Goal: Task Accomplishment & Management: Use online tool/utility

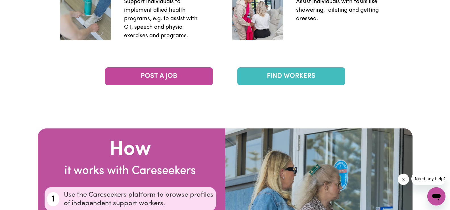
scroll to position [995, 0]
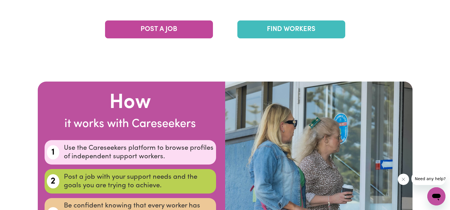
click at [280, 32] on link "FIND WORKERS" at bounding box center [292, 29] width 108 height 18
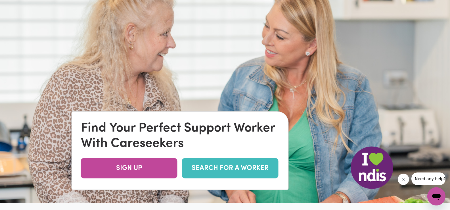
scroll to position [0, 0]
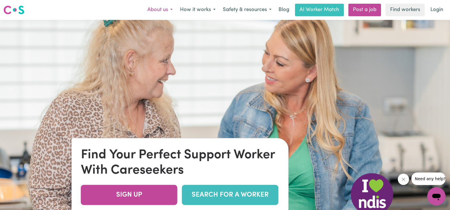
click at [163, 12] on button "About us" at bounding box center [160, 10] width 33 height 12
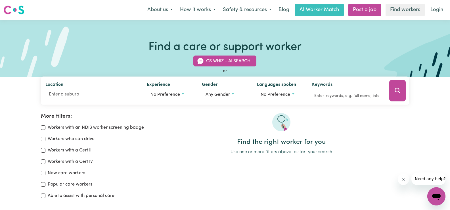
click at [65, 138] on label "Workers who can drive" at bounding box center [71, 139] width 47 height 7
click at [45, 138] on input "Workers who can drive" at bounding box center [43, 139] width 5 height 5
checkbox input "true"
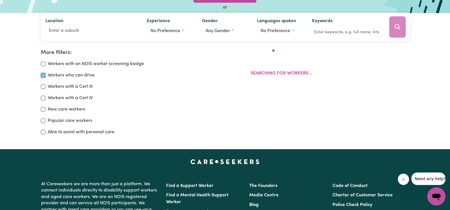
scroll to position [95, 0]
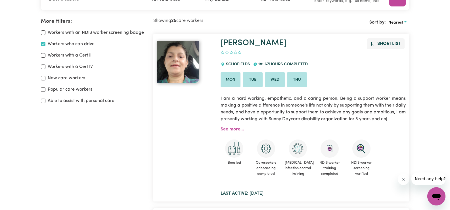
click at [68, 32] on label "Workers with an NDIS worker screening badge" at bounding box center [96, 32] width 96 height 7
click at [45, 32] on input "Workers with an NDIS worker screening badge" at bounding box center [43, 32] width 5 height 5
checkbox input "true"
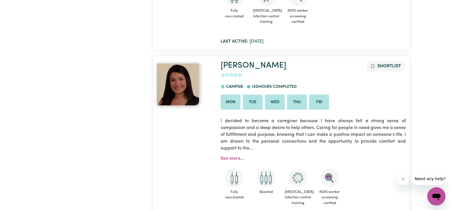
scroll to position [1288, 0]
